Goal: Task Accomplishment & Management: Manage account settings

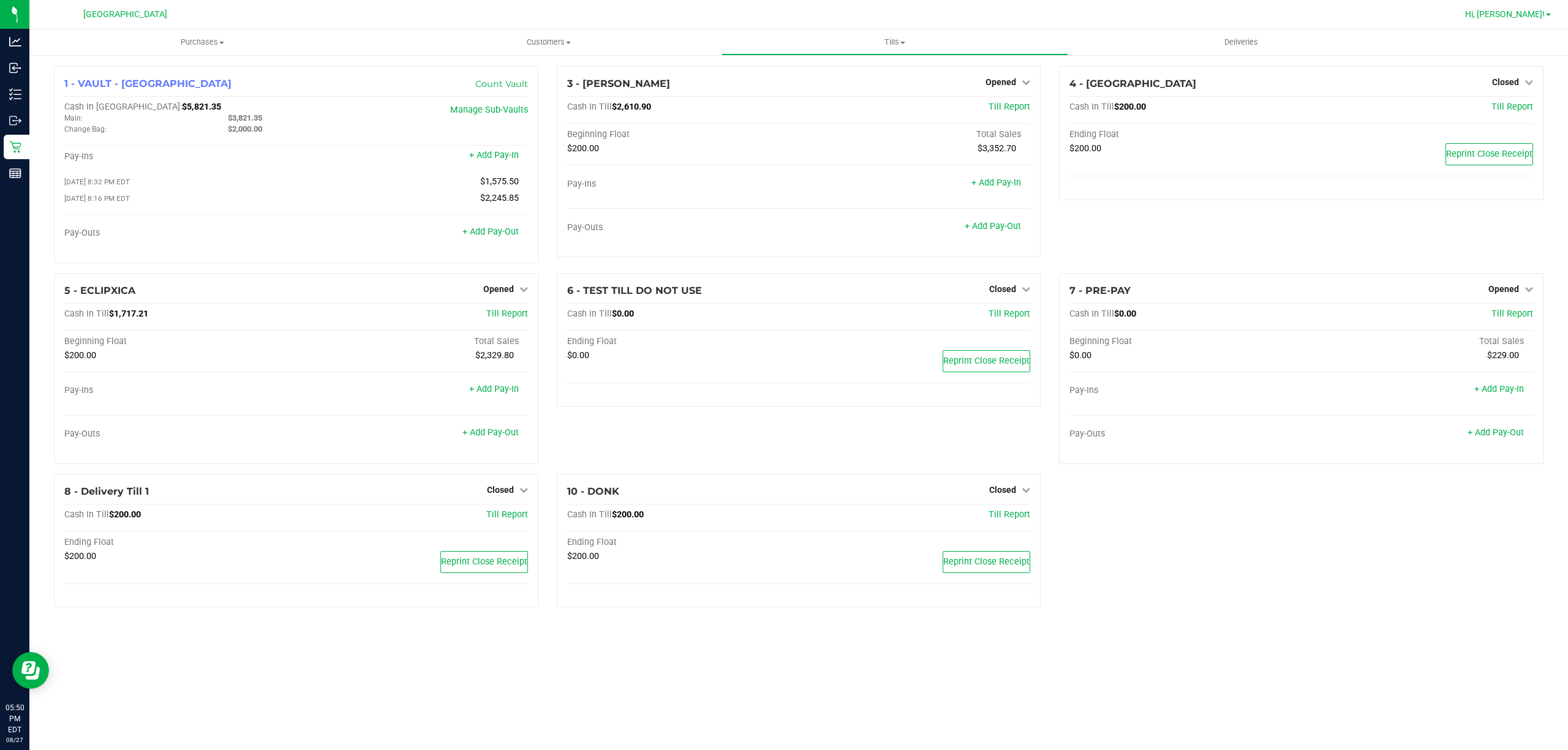
click at [1527, 10] on span "Hi, [PERSON_NAME]!" at bounding box center [1504, 14] width 80 height 10
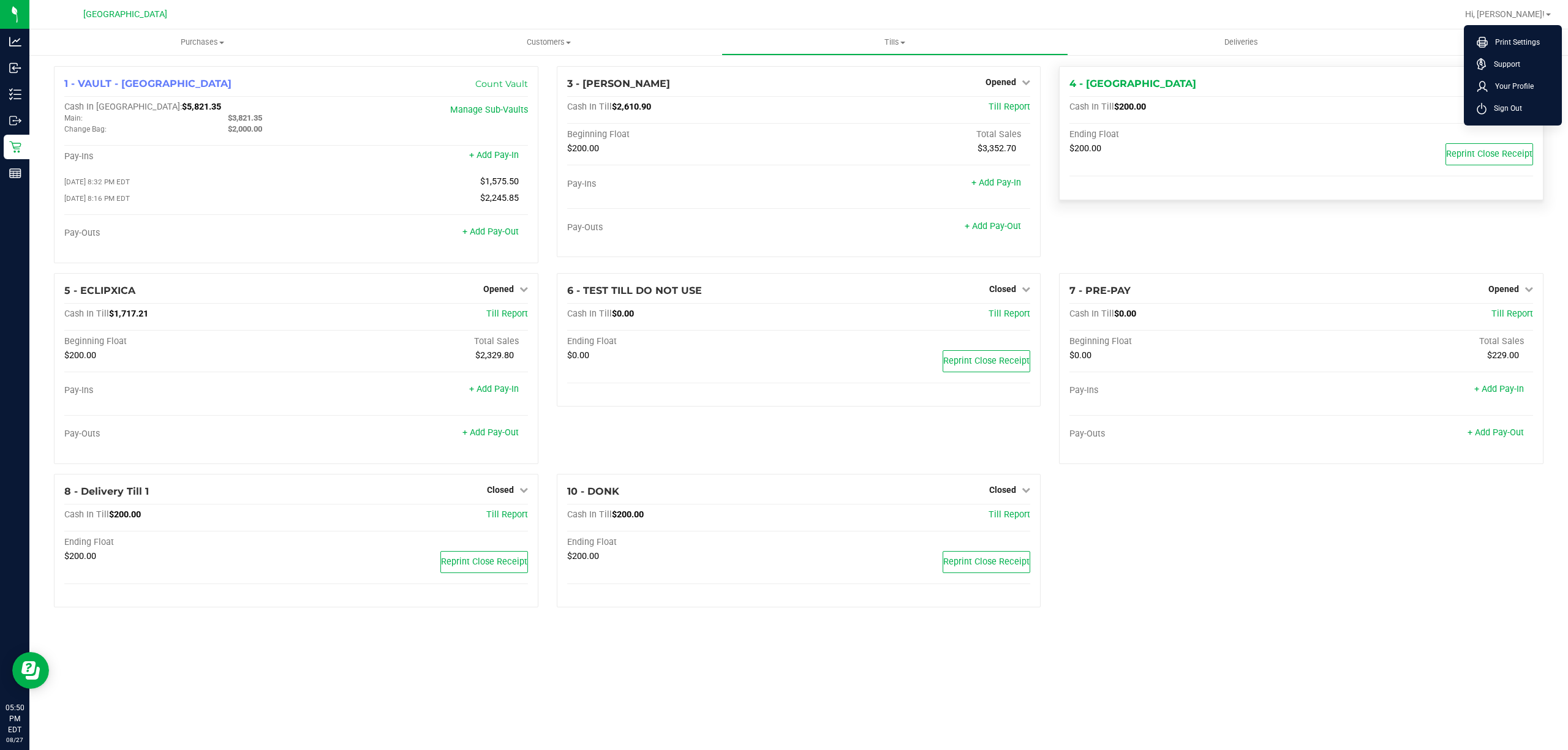
drag, startPoint x: 1525, startPoint y: 116, endPoint x: 1303, endPoint y: 116, distance: 222.0
click at [1523, 113] on li "Sign Out" at bounding box center [1512, 108] width 91 height 22
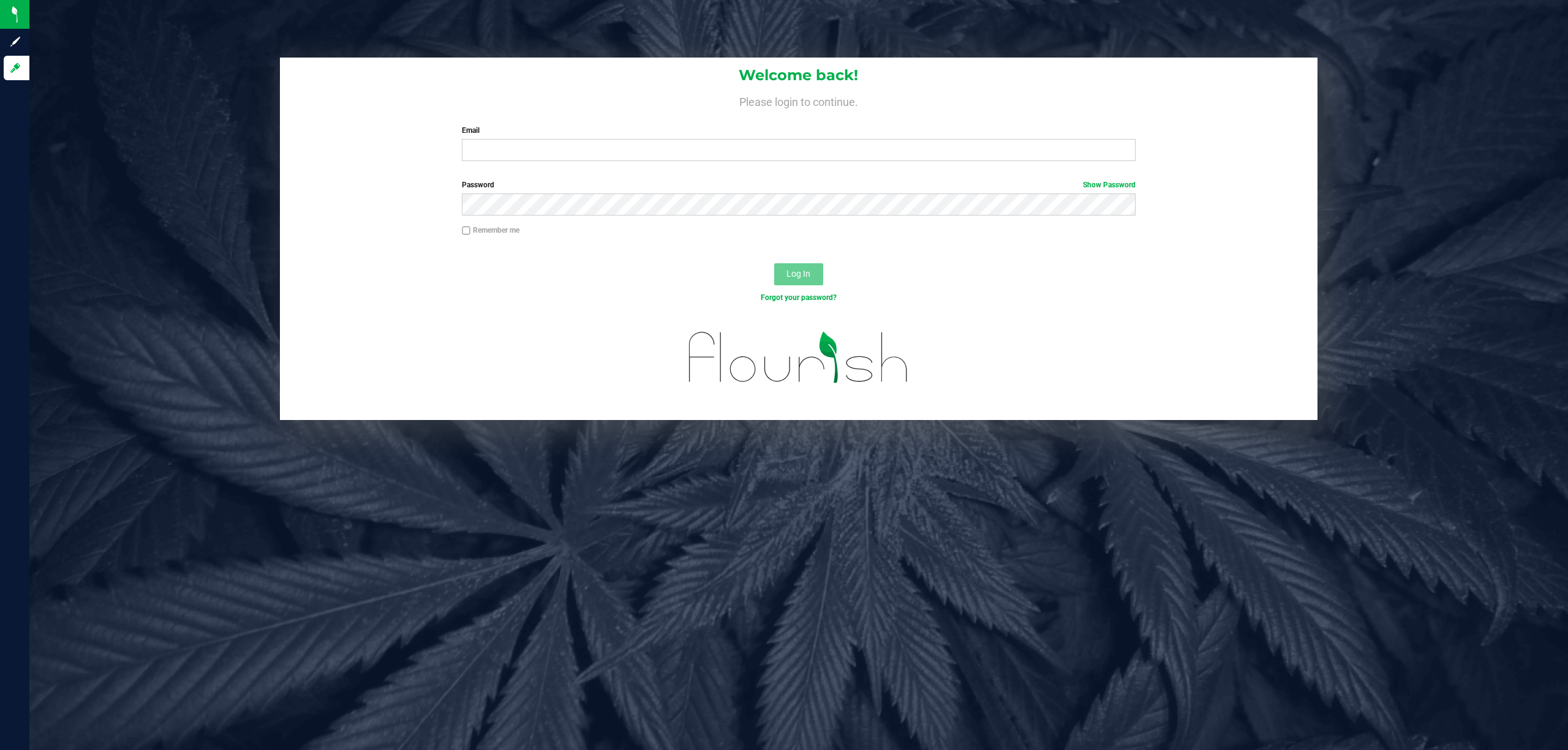
click at [633, 139] on div "Email Required Please format your email correctly." at bounding box center [798, 143] width 693 height 37
click at [613, 145] on input "Email" at bounding box center [797, 149] width 673 height 22
type input "[EMAIL_ADDRESS][DOMAIN_NAME]"
click at [774, 263] on button "Log In" at bounding box center [798, 273] width 49 height 22
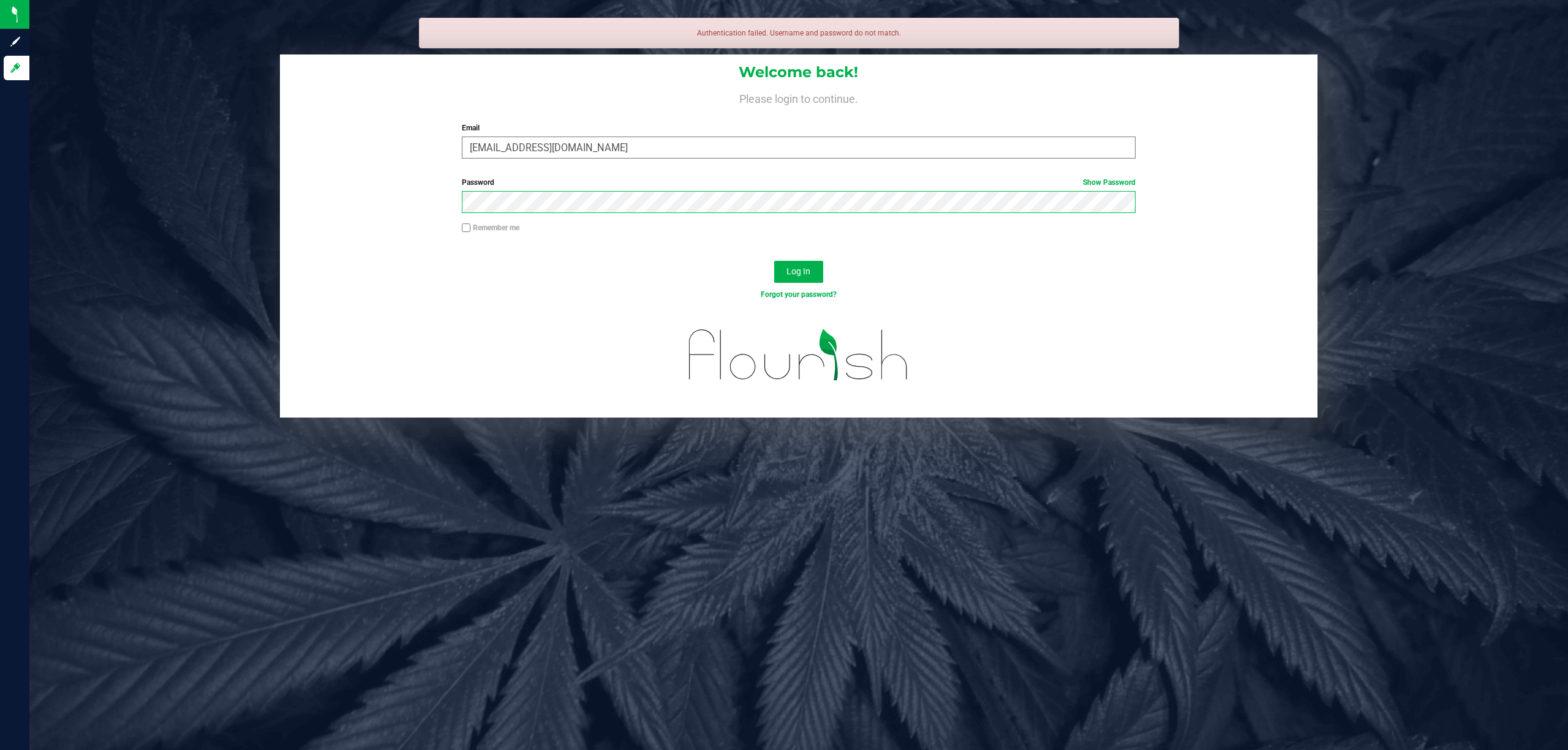
click at [774, 261] on button "Log In" at bounding box center [798, 272] width 49 height 22
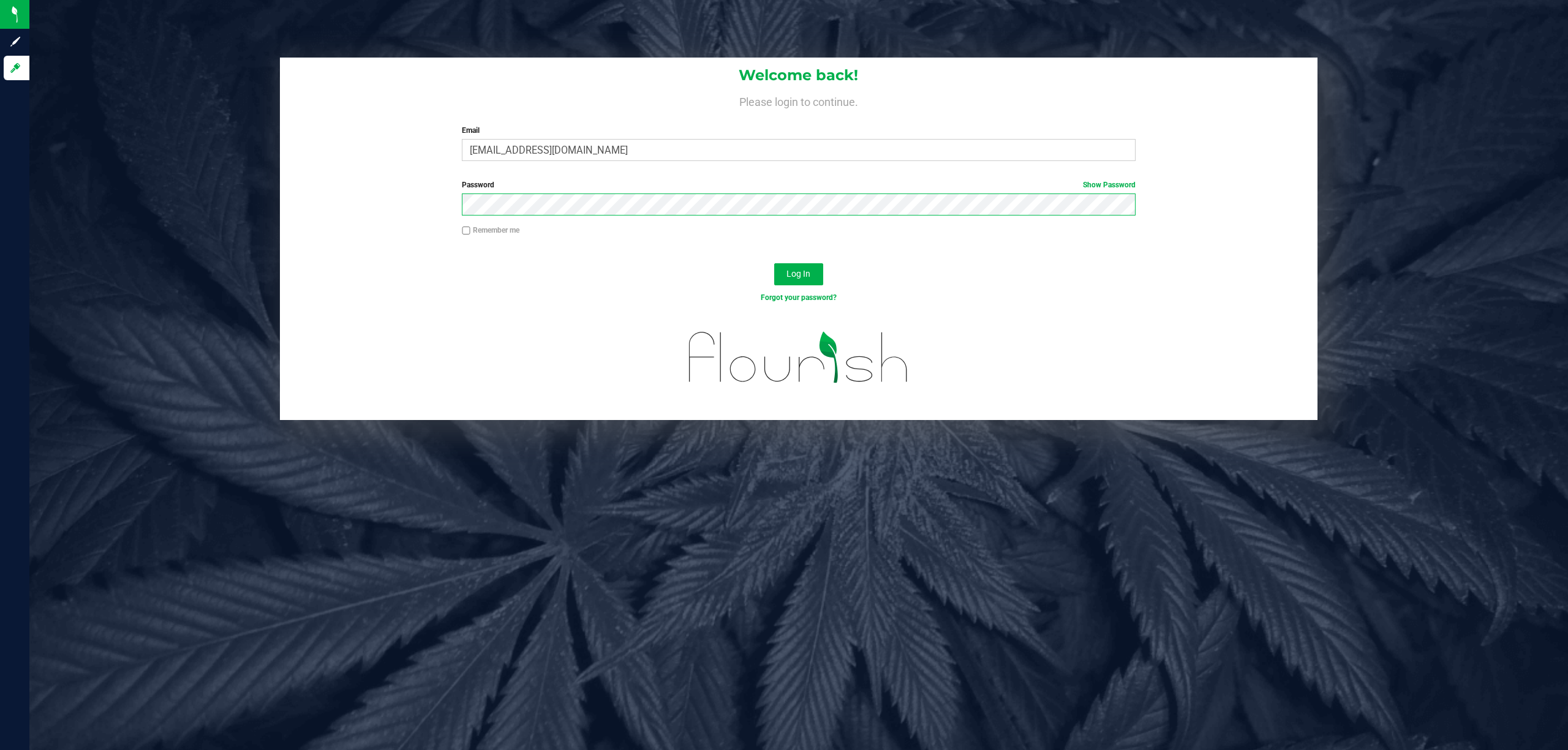
click at [774, 263] on button "Log In" at bounding box center [798, 273] width 49 height 22
